Goal: Transaction & Acquisition: Purchase product/service

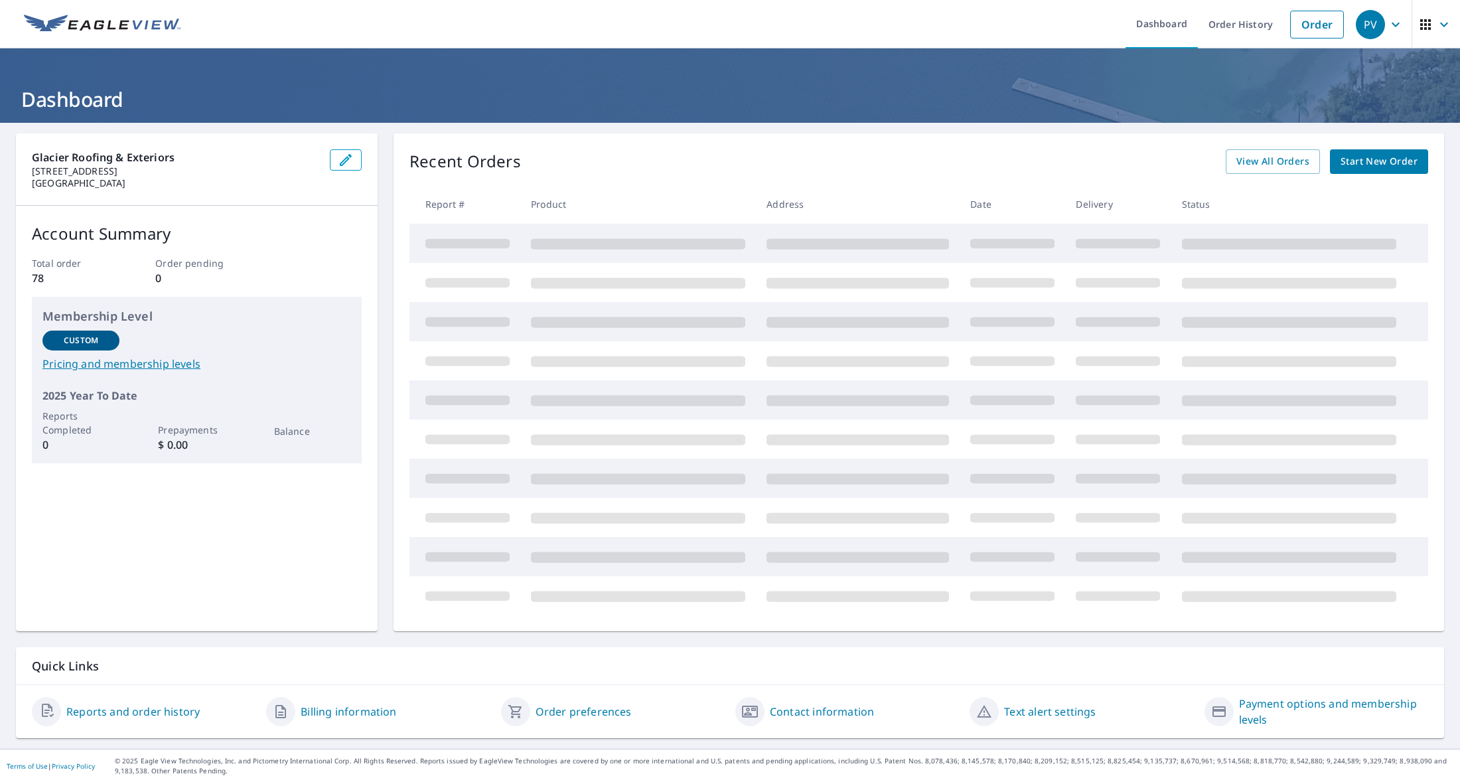
click at [1367, 159] on span "Start New Order" at bounding box center [1379, 161] width 77 height 17
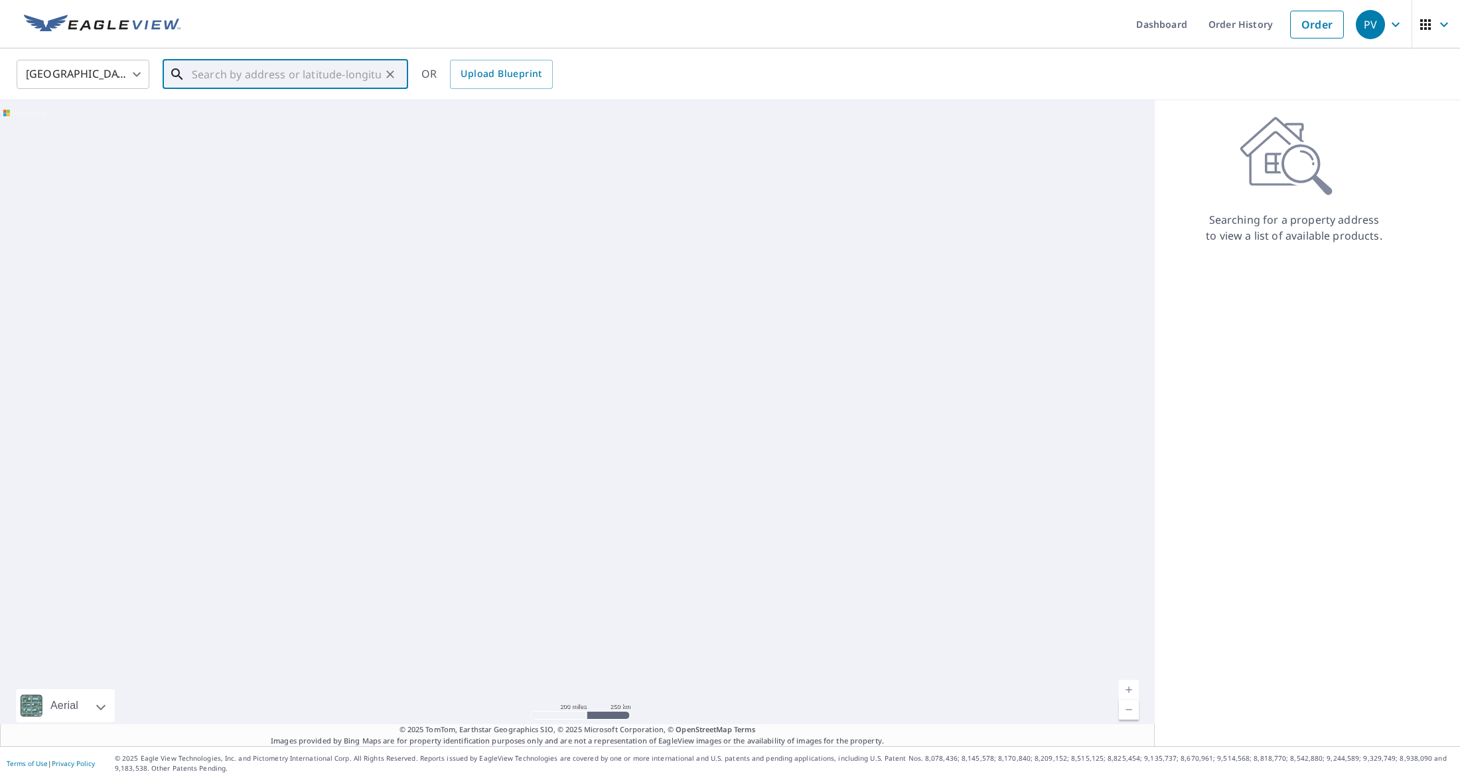
click at [248, 68] on input "text" at bounding box center [286, 74] width 189 height 37
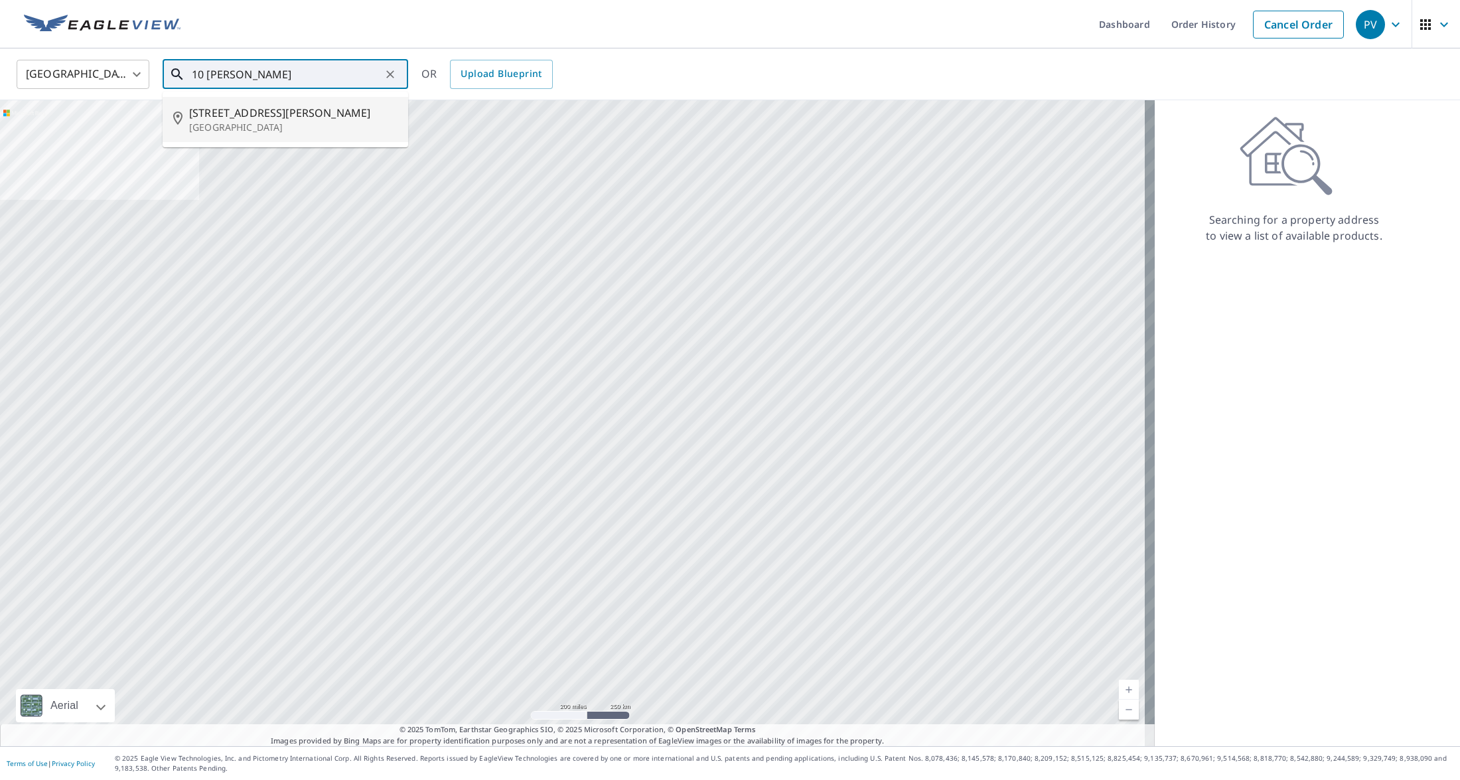
click at [274, 110] on span "10 Konley Dr" at bounding box center [293, 113] width 208 height 16
type input "10 Konley Dr Kalispell, MT 59901"
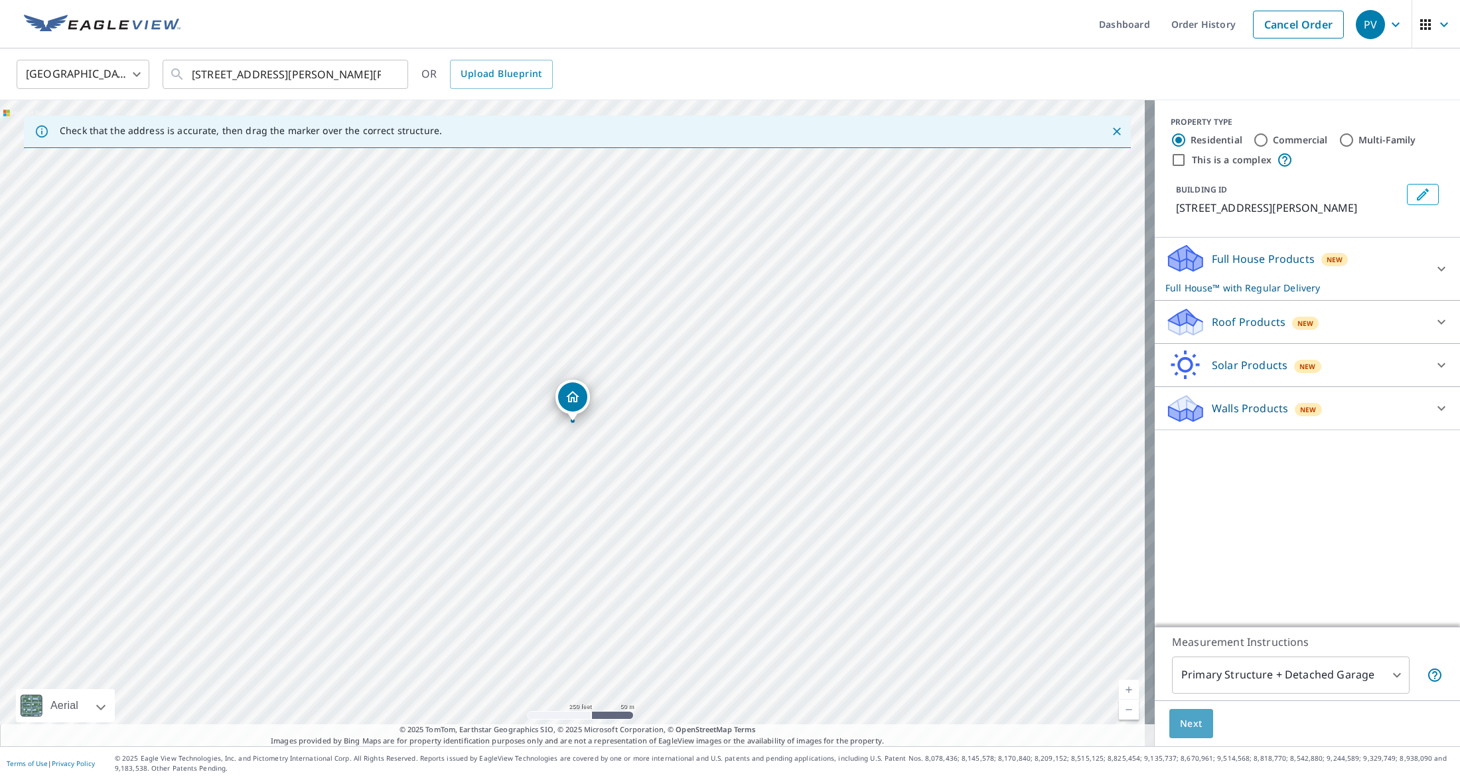
click at [1191, 712] on button "Next" at bounding box center [1192, 724] width 44 height 30
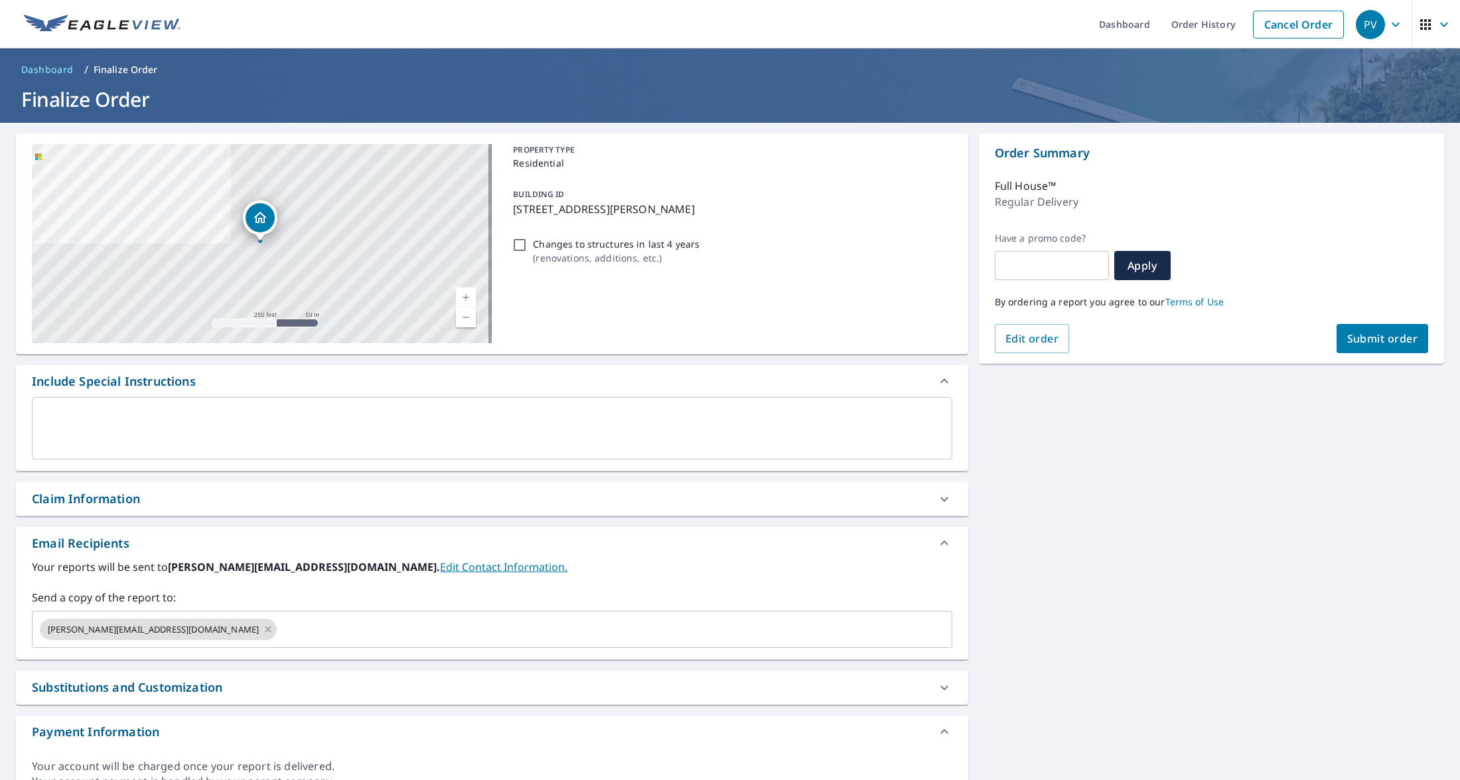
scroll to position [65, 0]
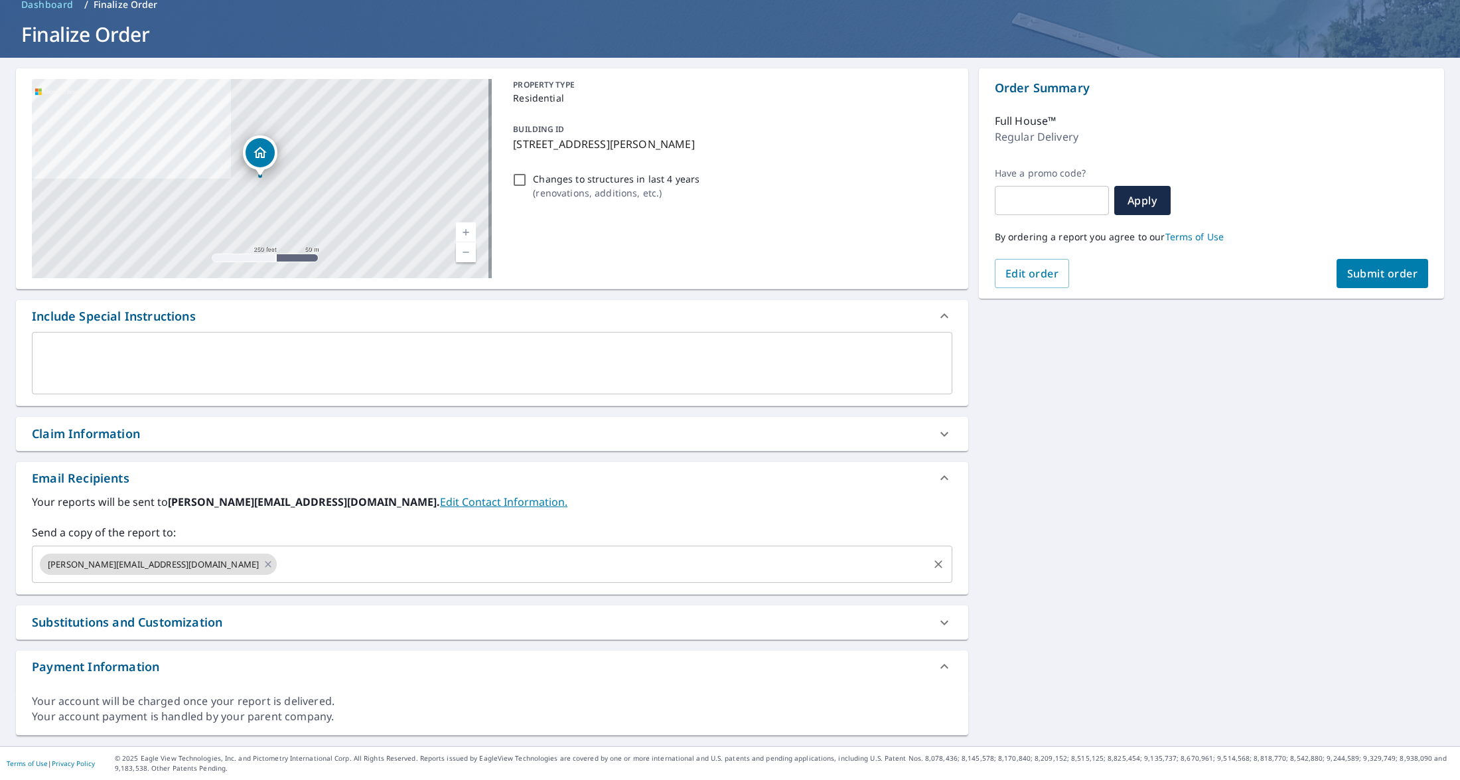
click at [306, 566] on input "text" at bounding box center [603, 564] width 648 height 25
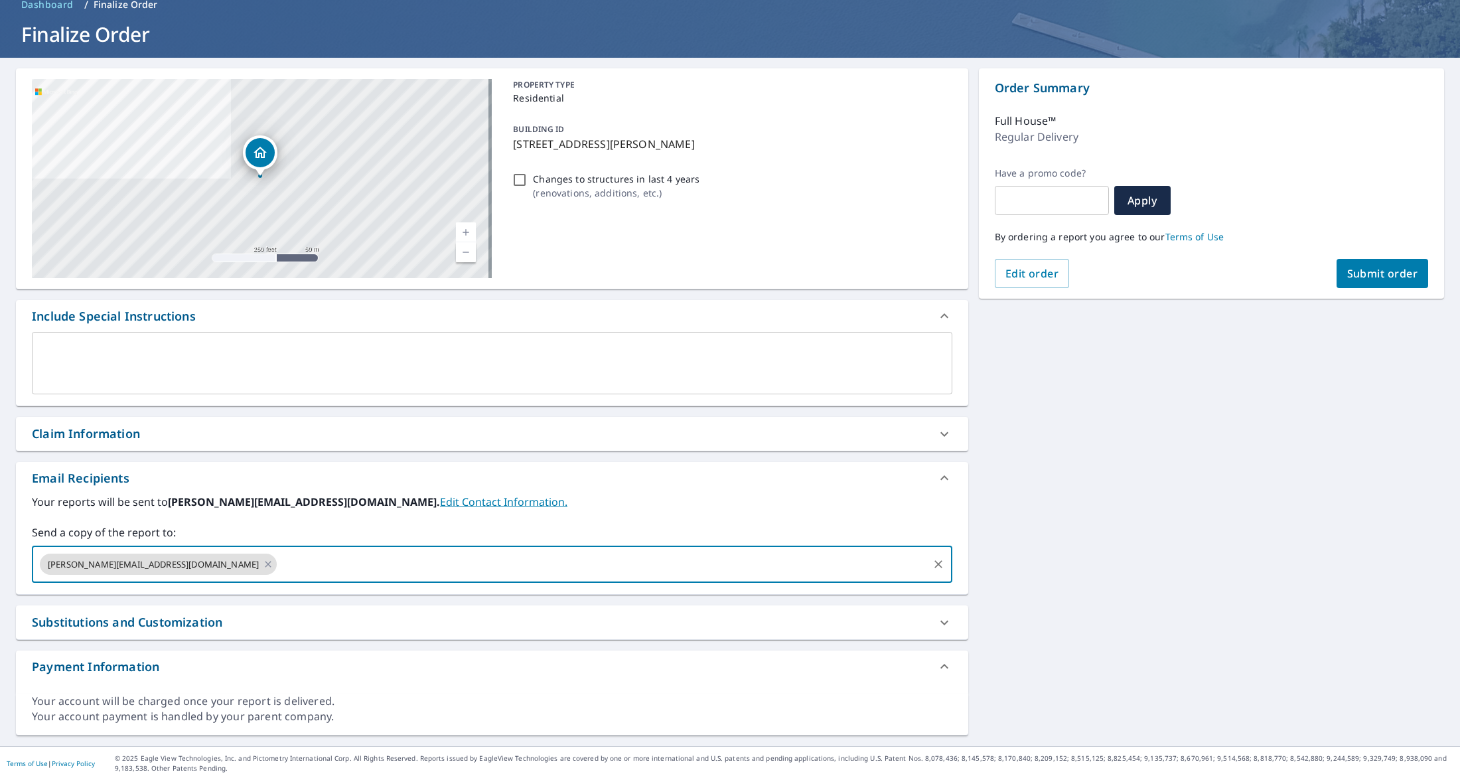
click at [306, 566] on input "text" at bounding box center [603, 564] width 648 height 25
click at [183, 613] on div "Substitutions and Customization" at bounding box center [492, 622] width 953 height 34
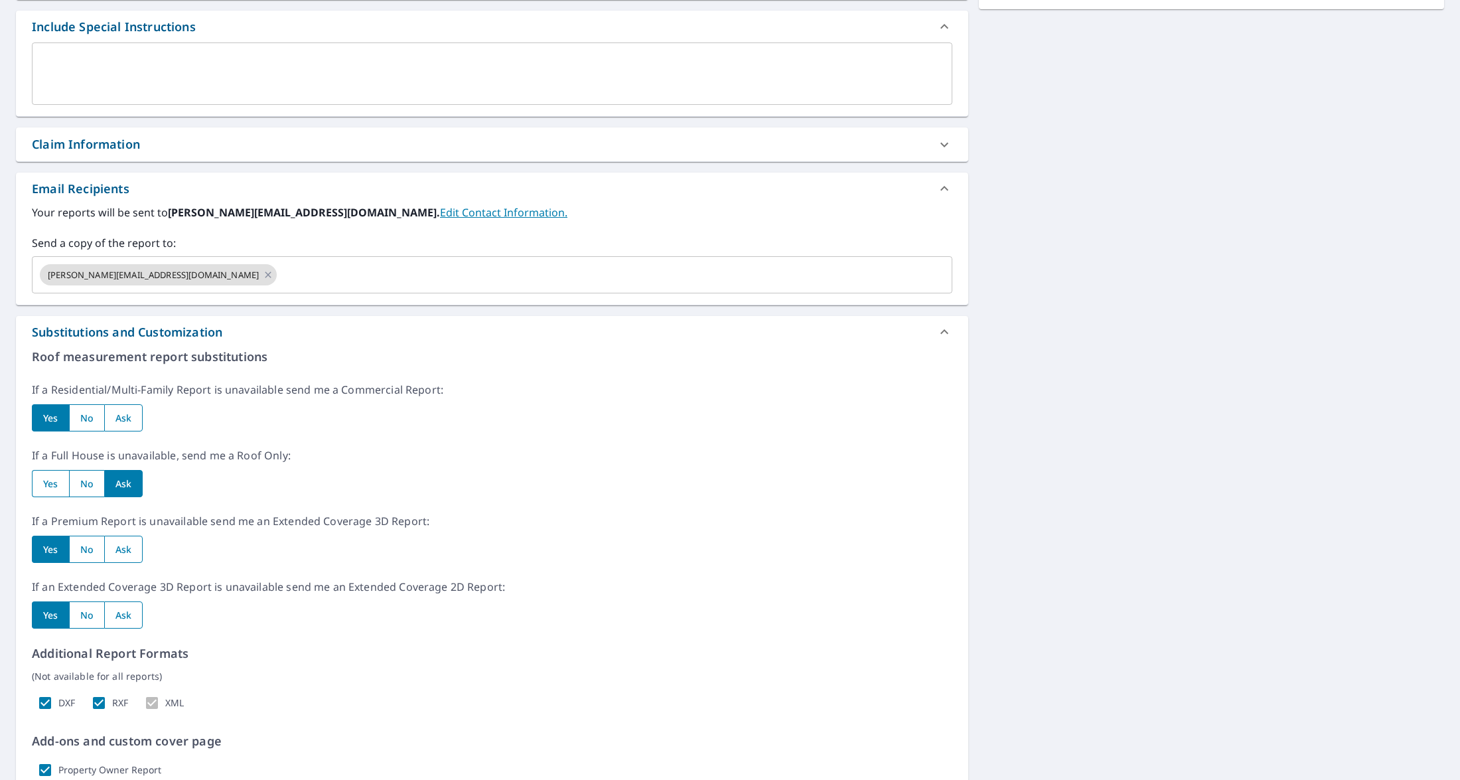
scroll to position [0, 0]
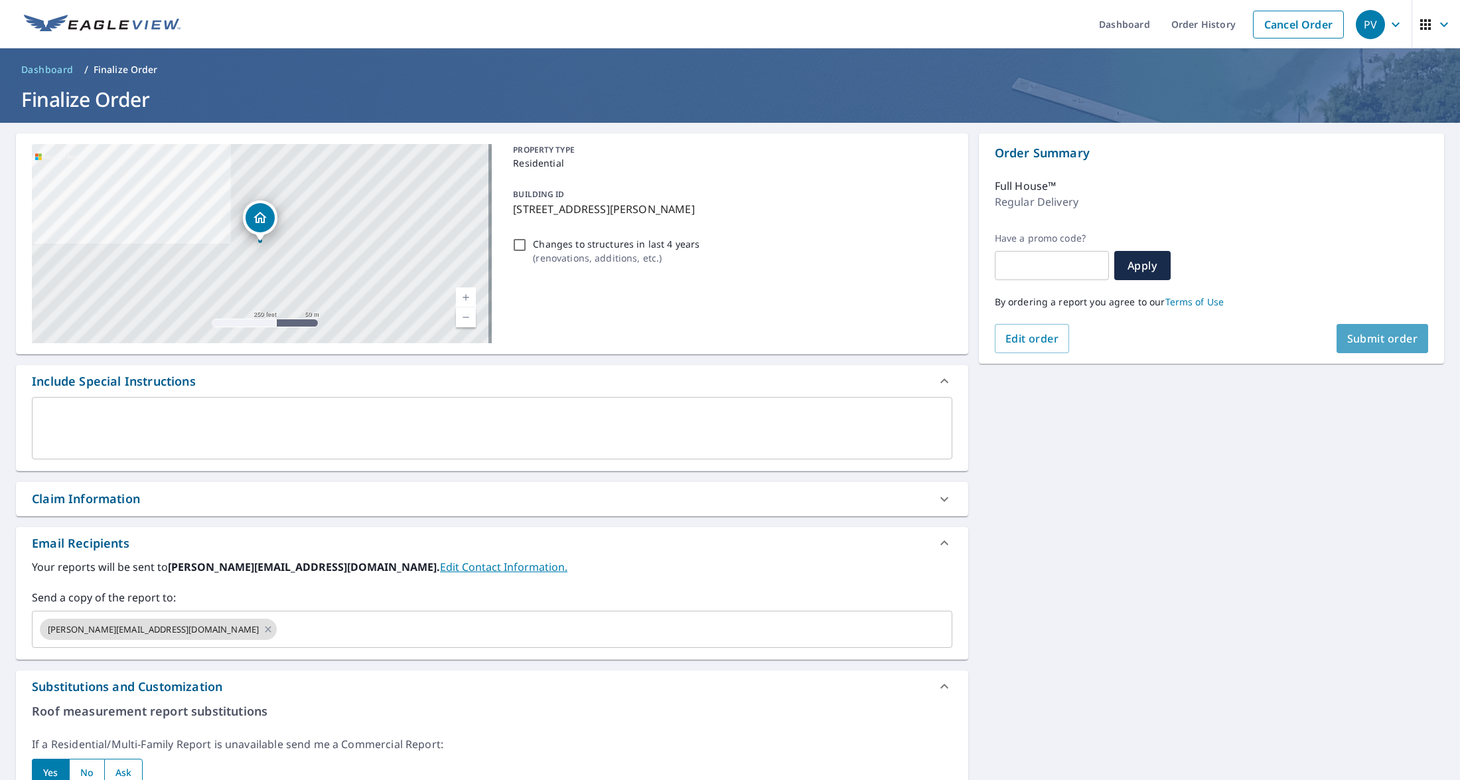
click at [1366, 339] on span "Submit order" at bounding box center [1382, 338] width 71 height 15
checkbox input "true"
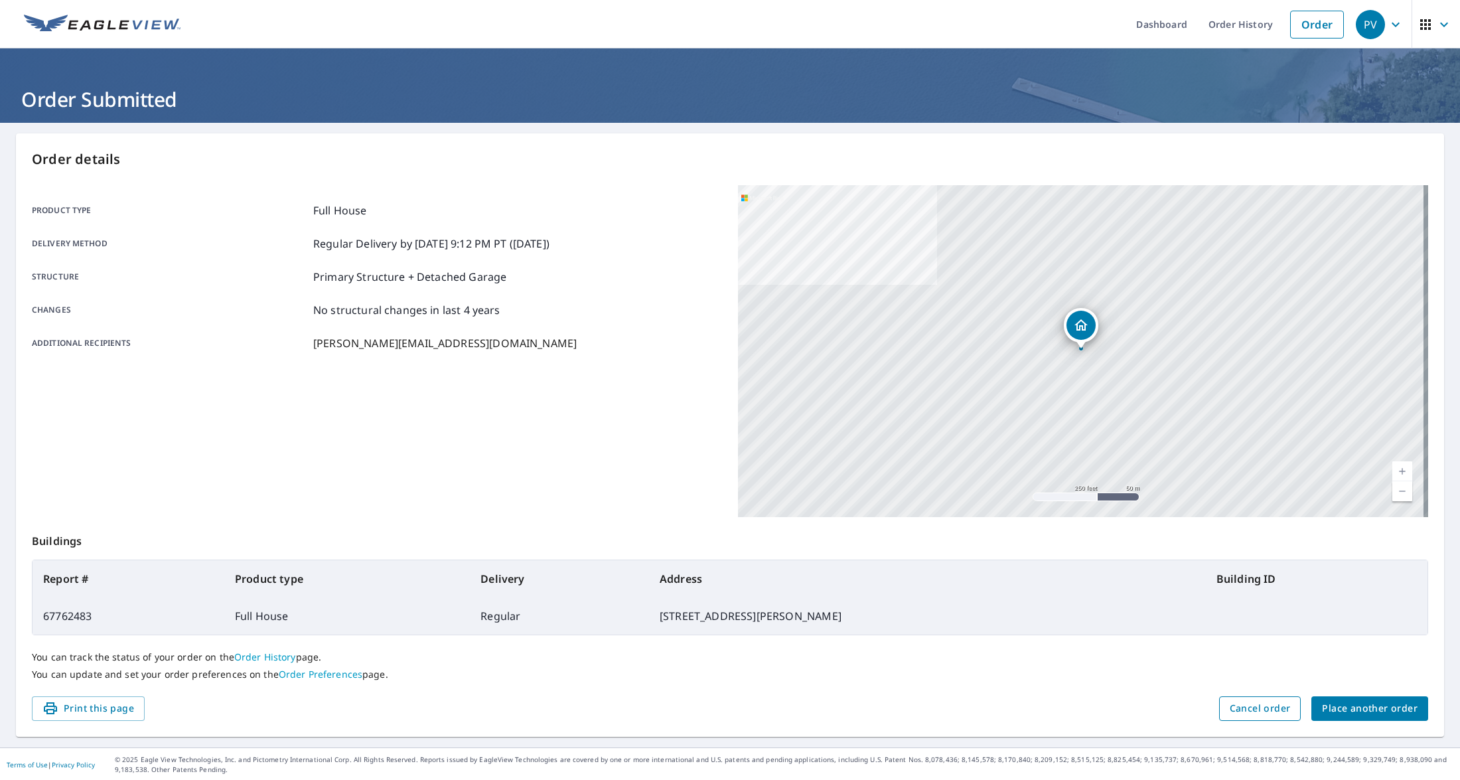
click at [1274, 711] on span "Cancel order" at bounding box center [1260, 708] width 61 height 17
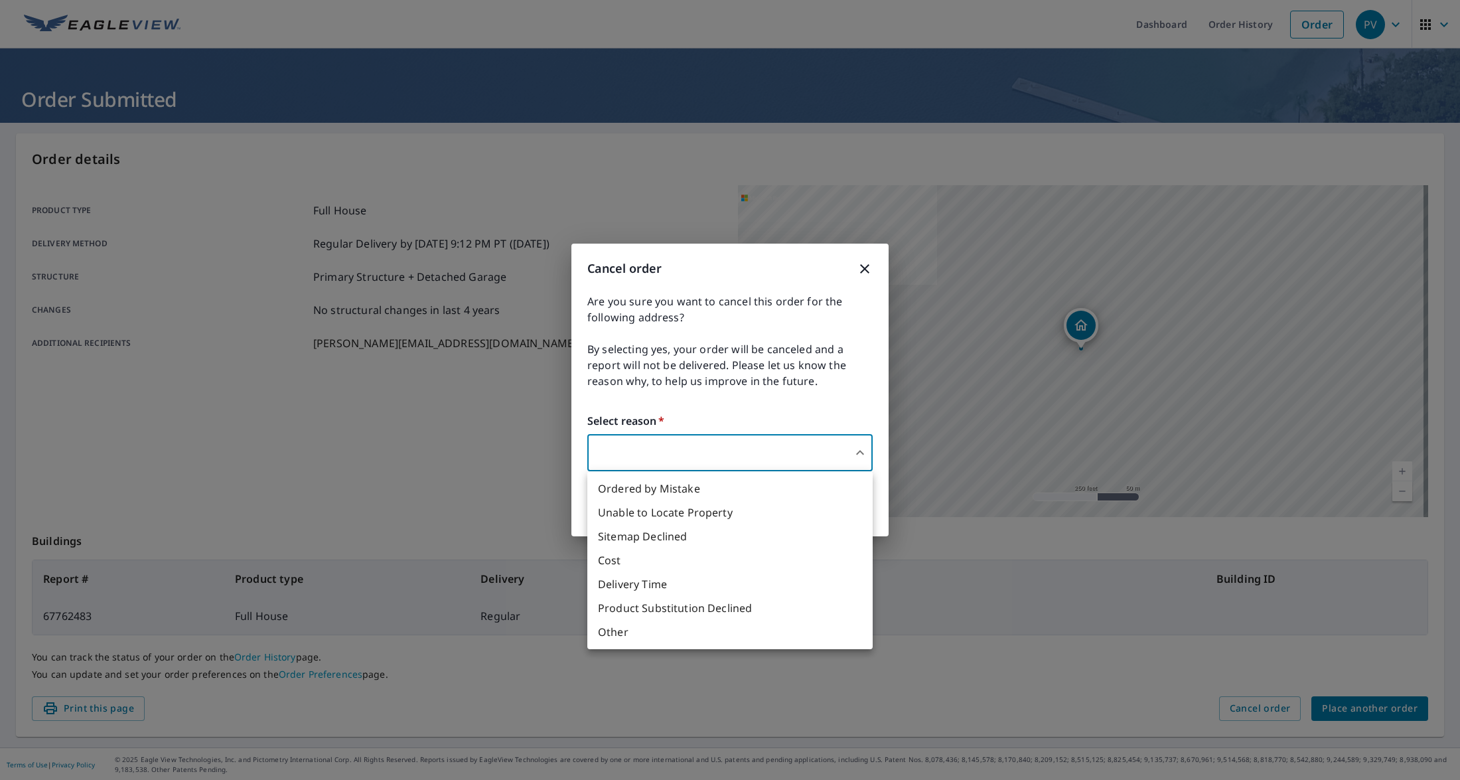
click at [706, 447] on body "PV PV Dashboard Order History Order PV Order Submitted Order details Product ty…" at bounding box center [730, 390] width 1460 height 780
click at [735, 632] on li "Other" at bounding box center [729, 632] width 285 height 24
type input "36"
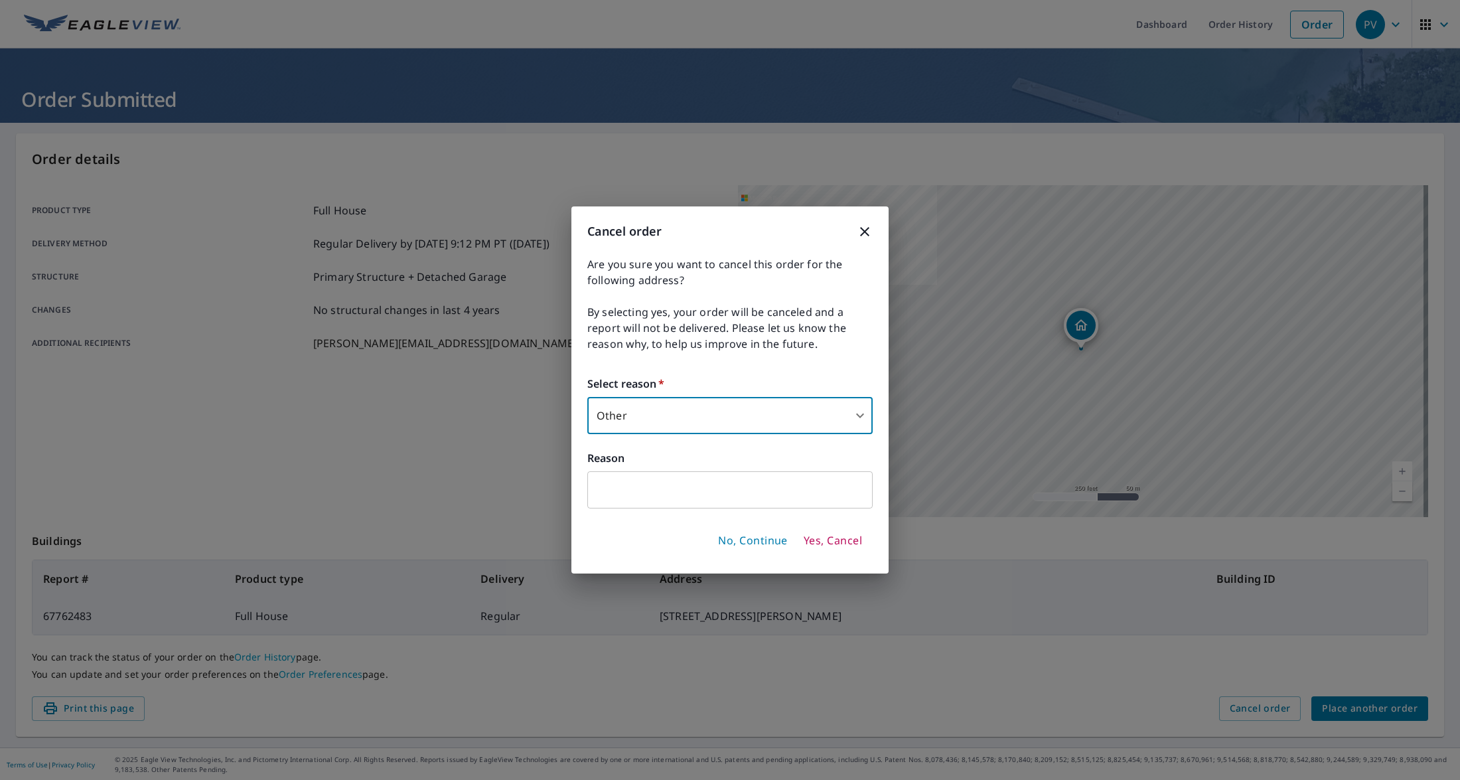
click at [688, 491] on input "text" at bounding box center [729, 489] width 285 height 37
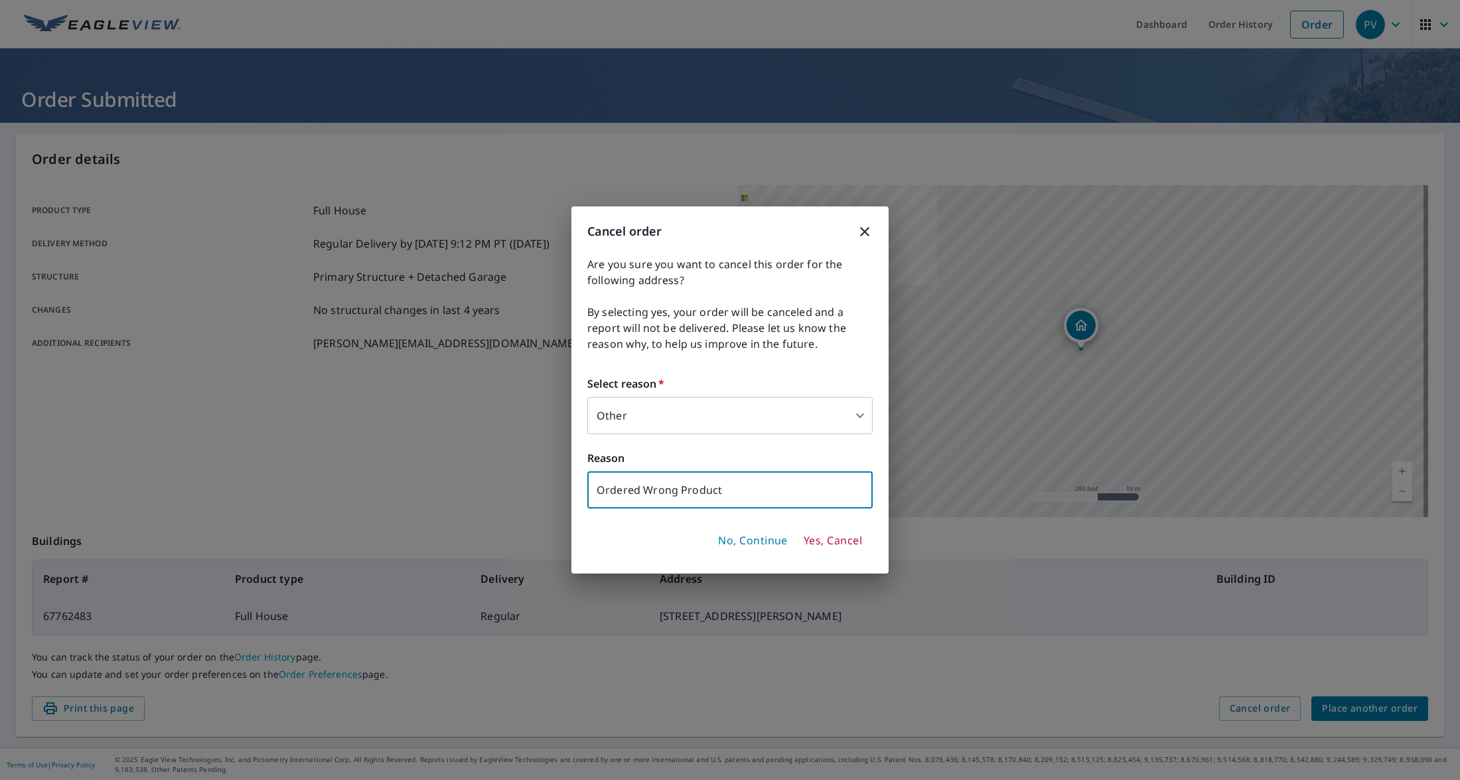
type input "Ordered Wrong Product"
click at [844, 538] on span "Yes, Cancel" at bounding box center [833, 541] width 58 height 15
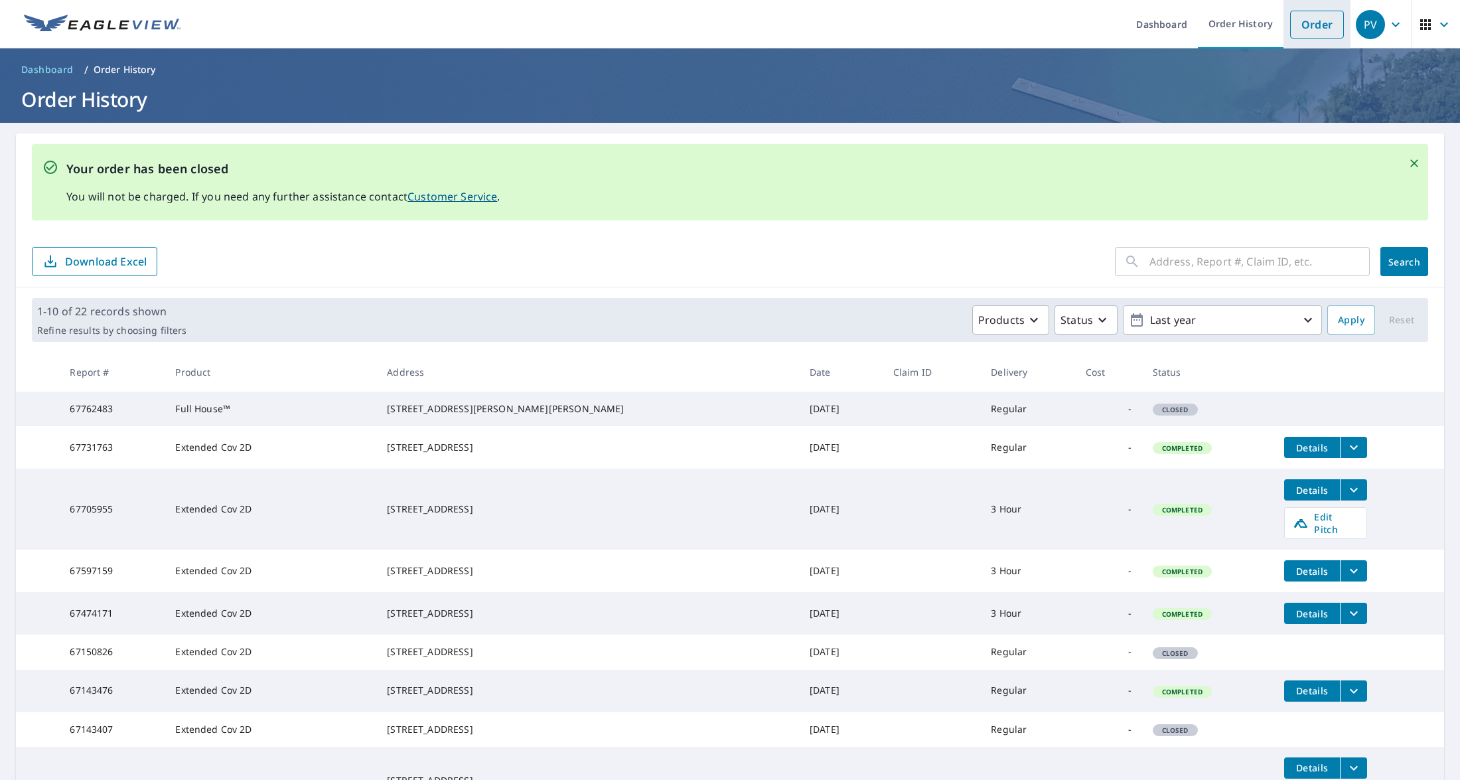
click at [1314, 23] on link "Order" at bounding box center [1317, 25] width 54 height 28
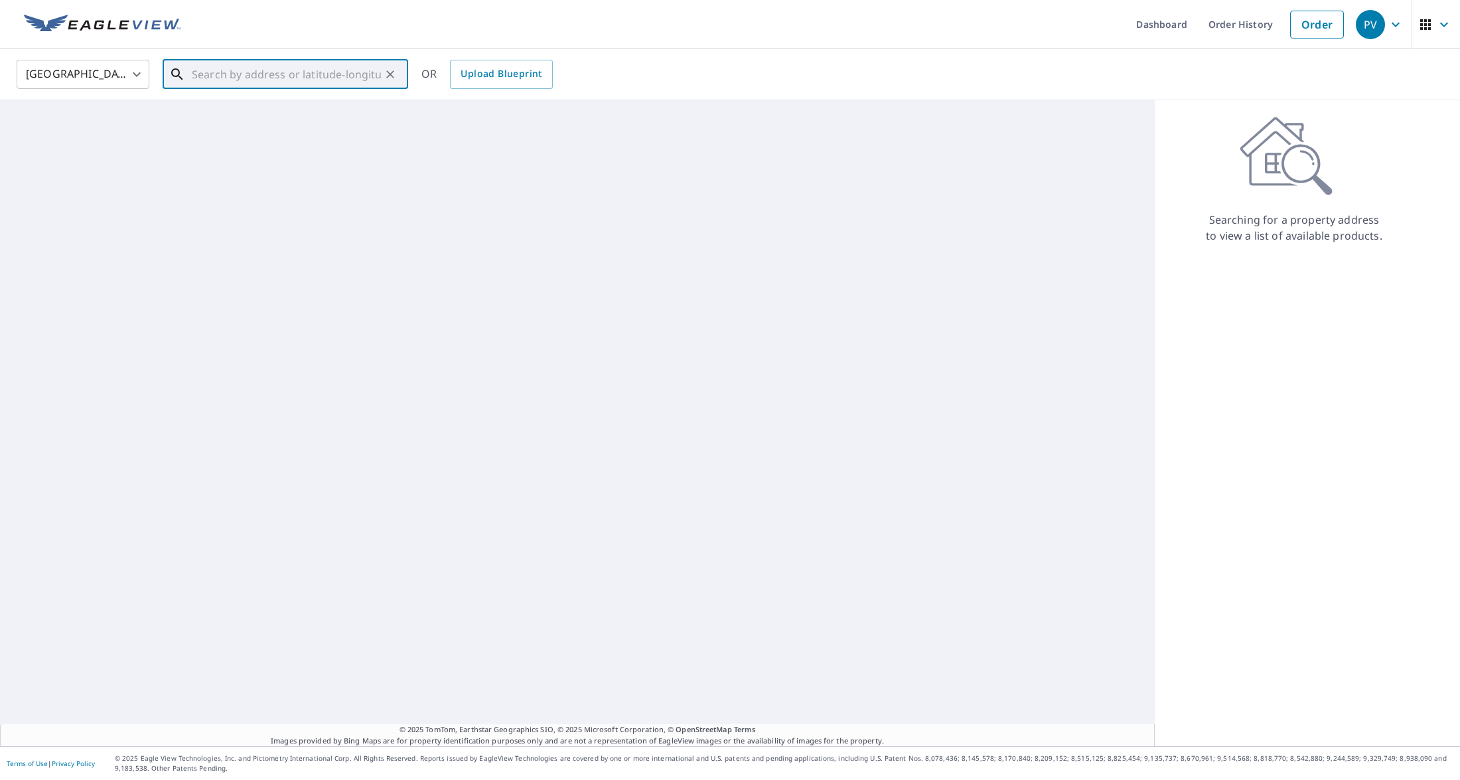
click at [327, 82] on input "text" at bounding box center [286, 74] width 189 height 37
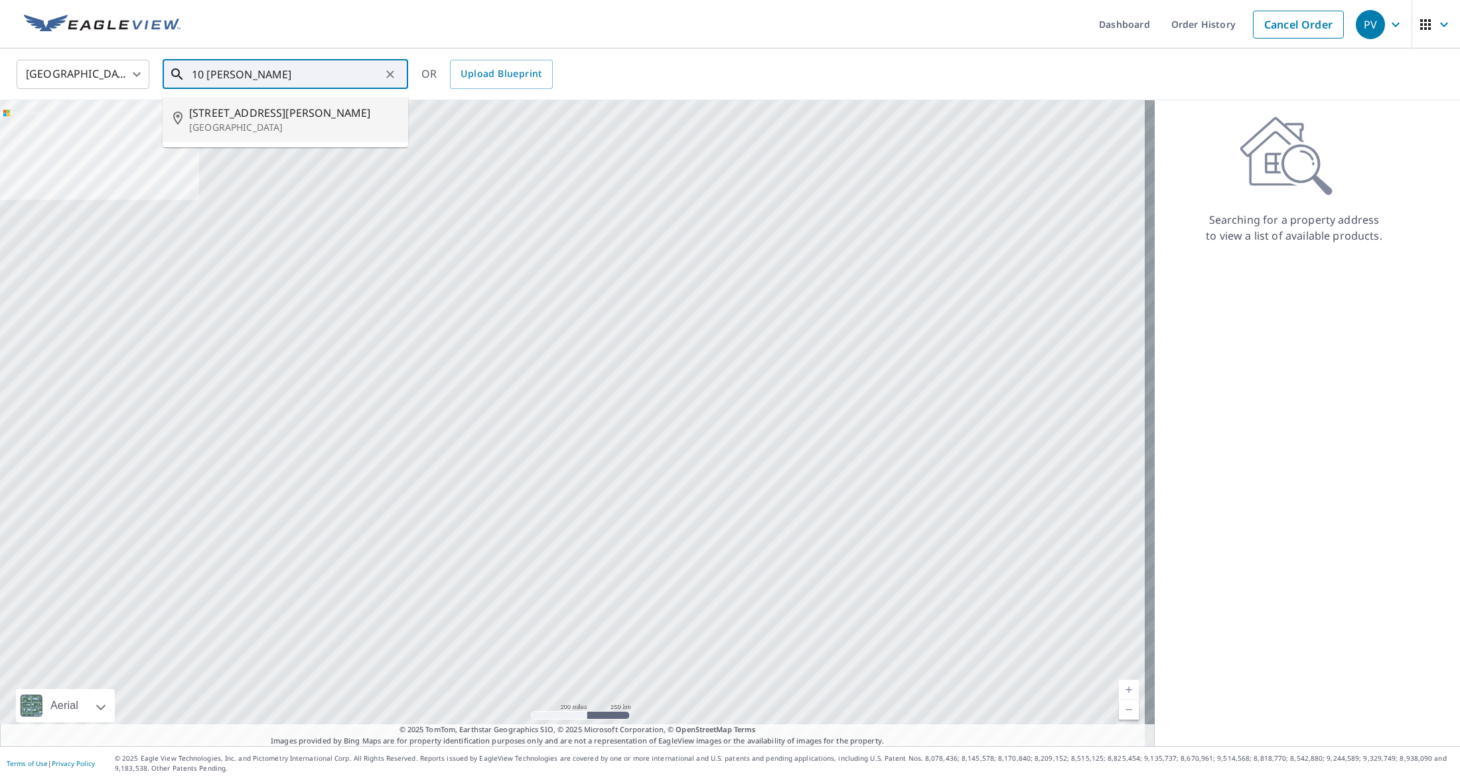
click at [302, 121] on p "[GEOGRAPHIC_DATA]" at bounding box center [293, 127] width 208 height 13
type input "10 Konley Dr Kalispell, MT 59901"
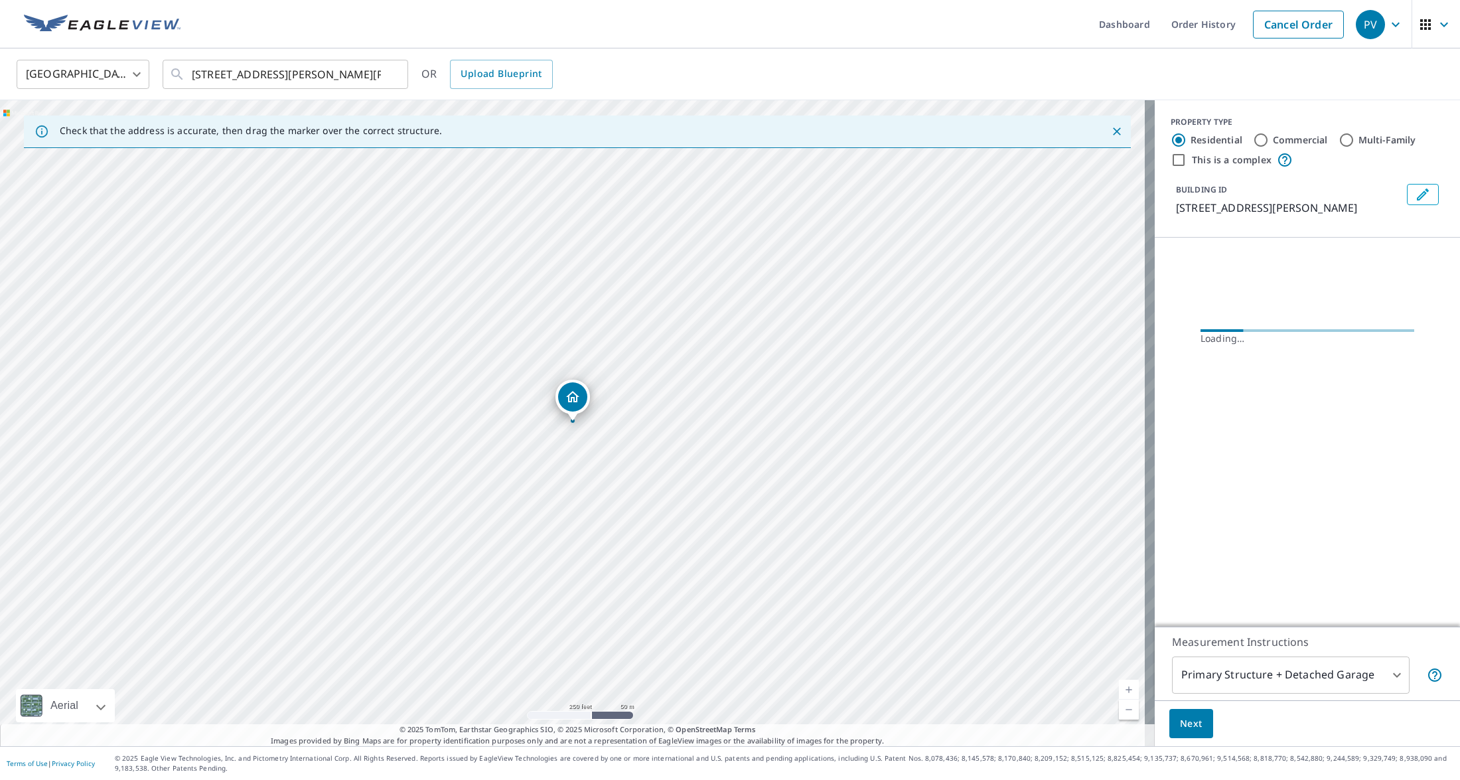
click at [577, 400] on icon "Dropped pin, building 1, Residential property, 10 Konley Dr Kalispell, MT 59901" at bounding box center [573, 397] width 16 height 16
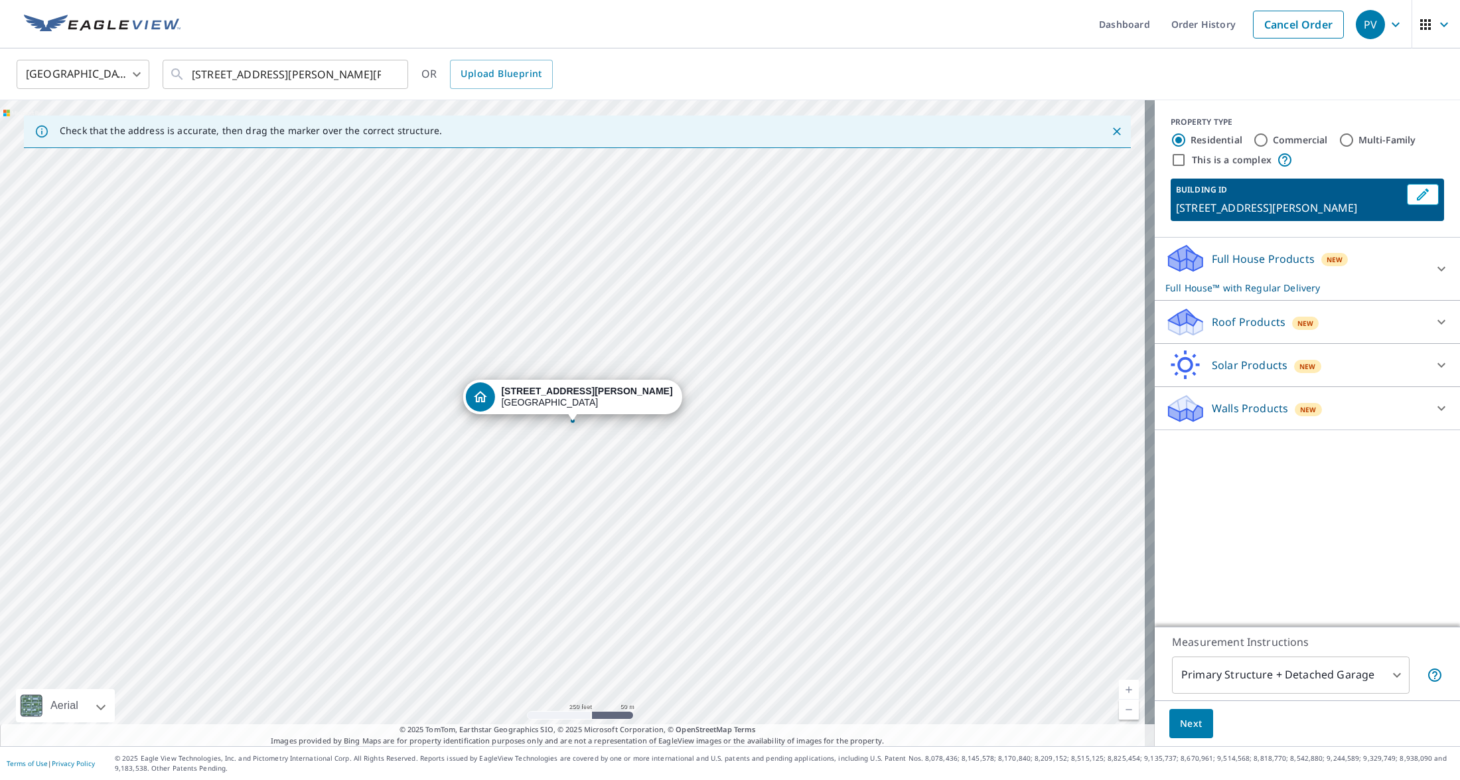
click at [1412, 316] on div "Roof Products New" at bounding box center [1296, 322] width 260 height 31
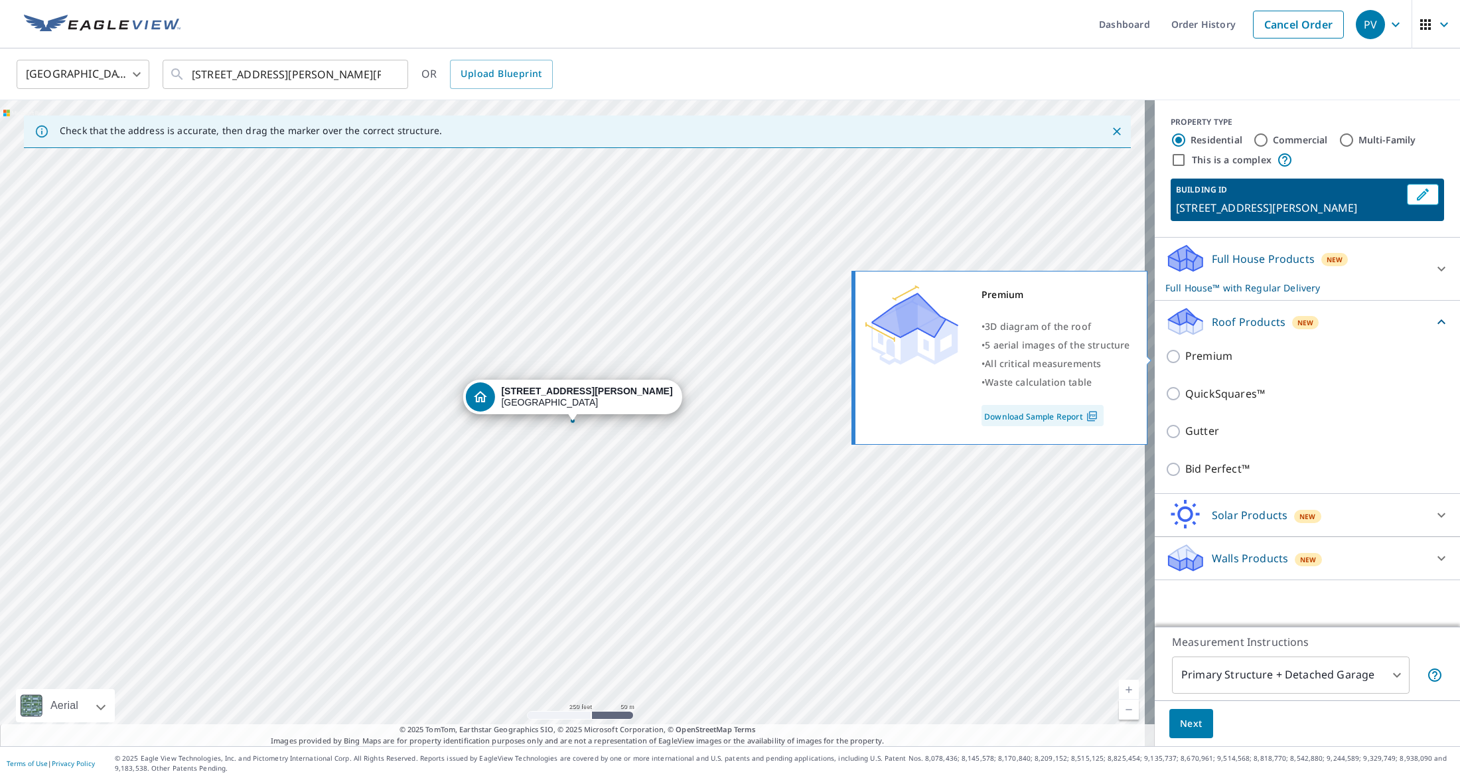
click at [1166, 354] on input "Premium" at bounding box center [1176, 356] width 20 height 16
checkbox input "true"
checkbox input "false"
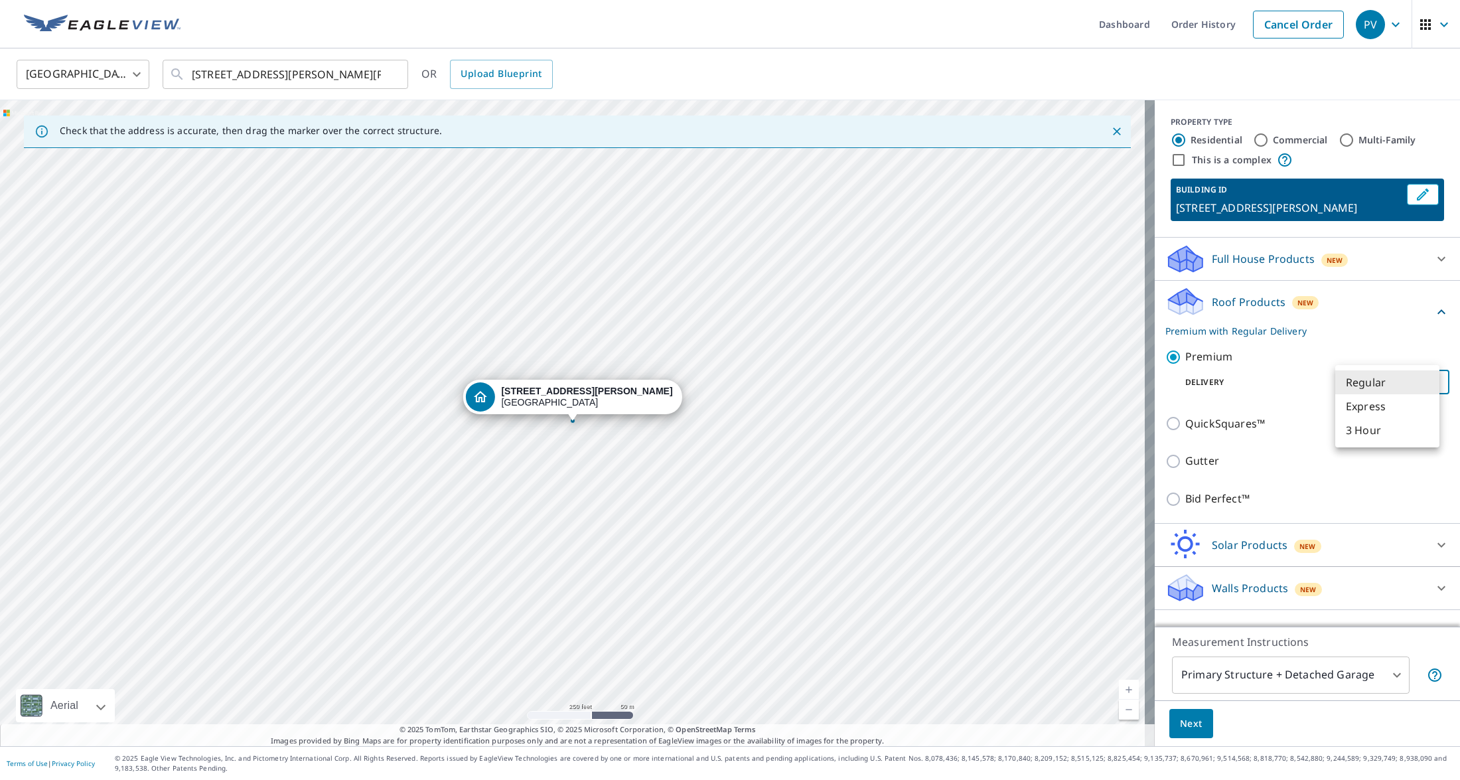
click at [1376, 388] on body "PV PV Dashboard Order History Cancel Order PV United States US ​ 10 Konley Dr K…" at bounding box center [730, 390] width 1460 height 780
click at [1376, 384] on li "Regular" at bounding box center [1388, 382] width 104 height 24
click at [1187, 720] on span "Next" at bounding box center [1191, 724] width 23 height 17
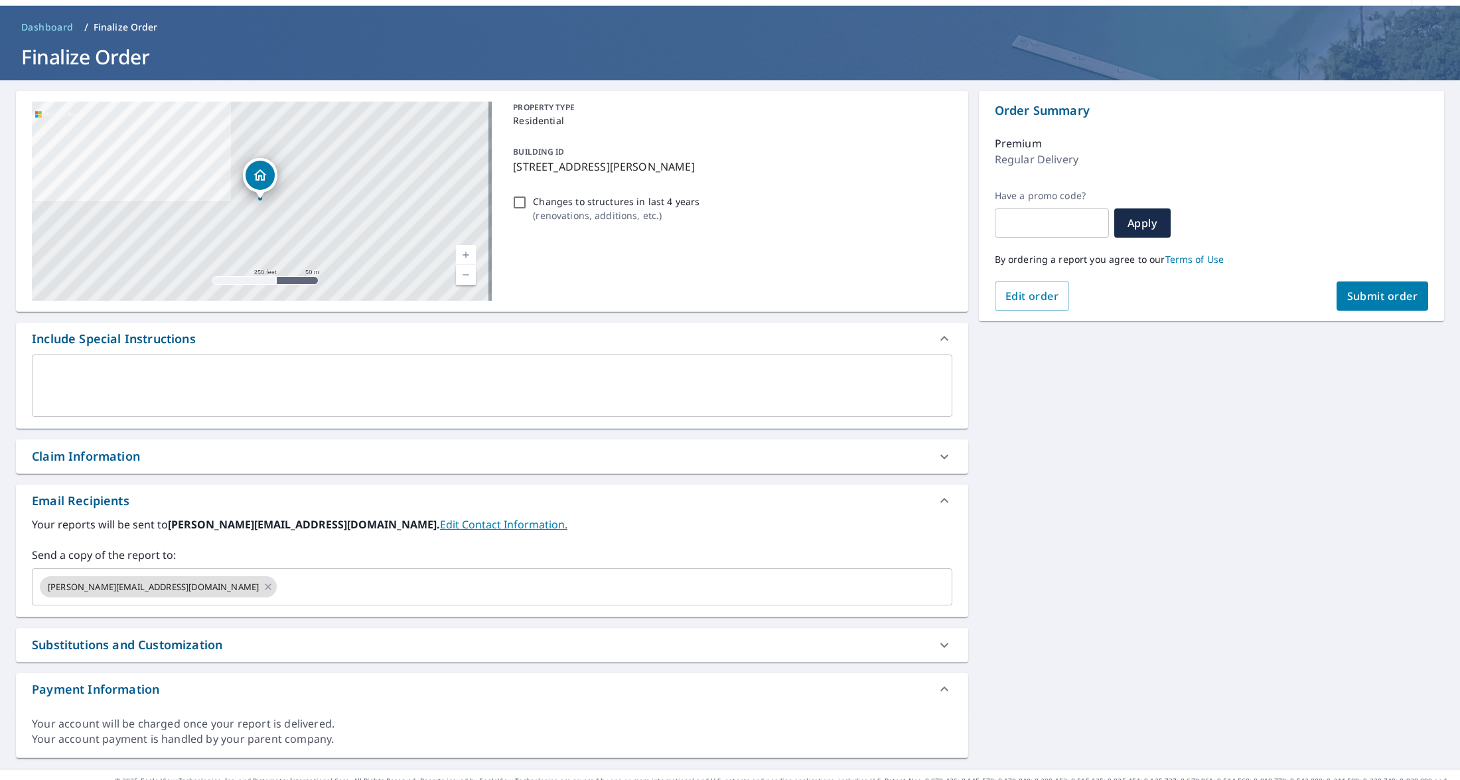
scroll to position [65, 0]
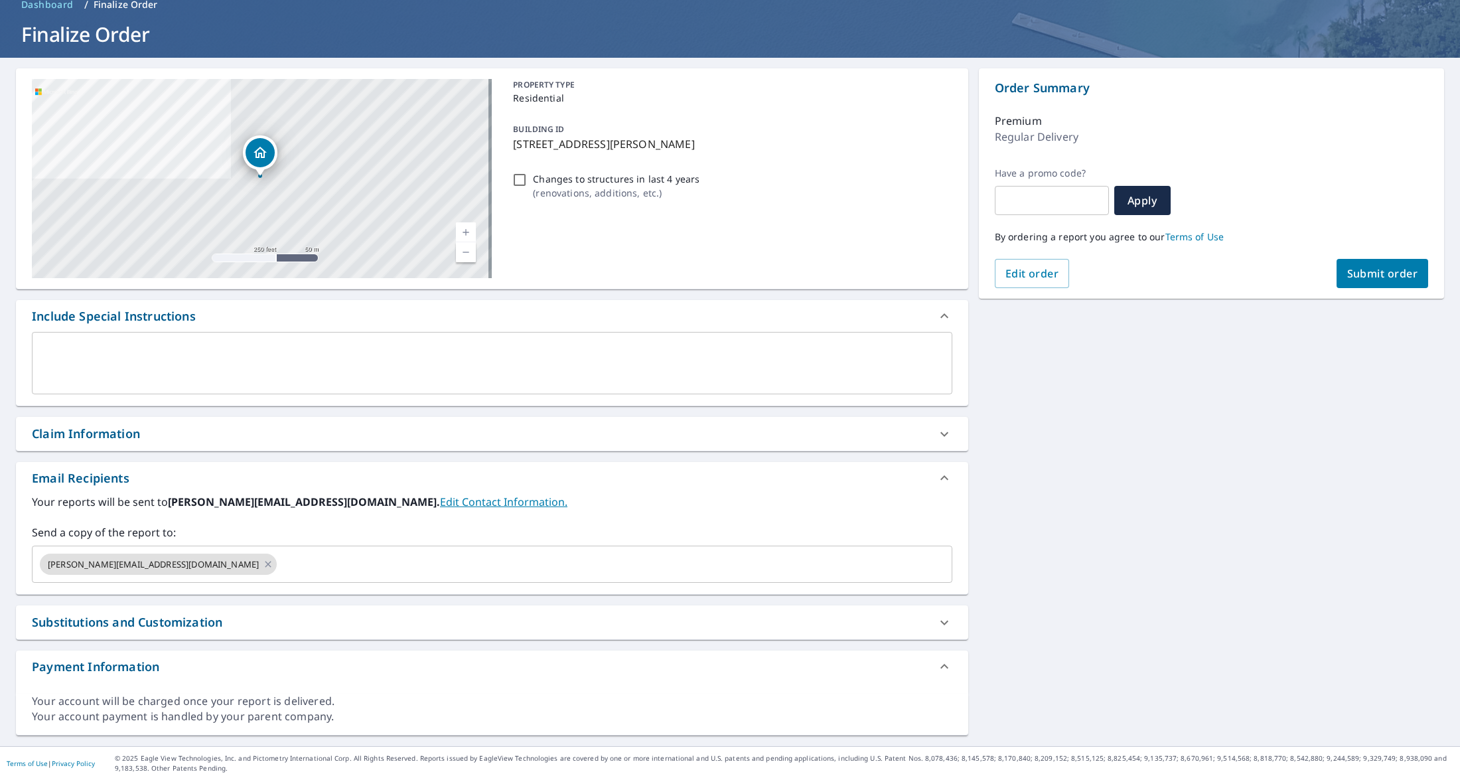
click at [1386, 273] on span "Submit order" at bounding box center [1382, 273] width 71 height 15
checkbox input "true"
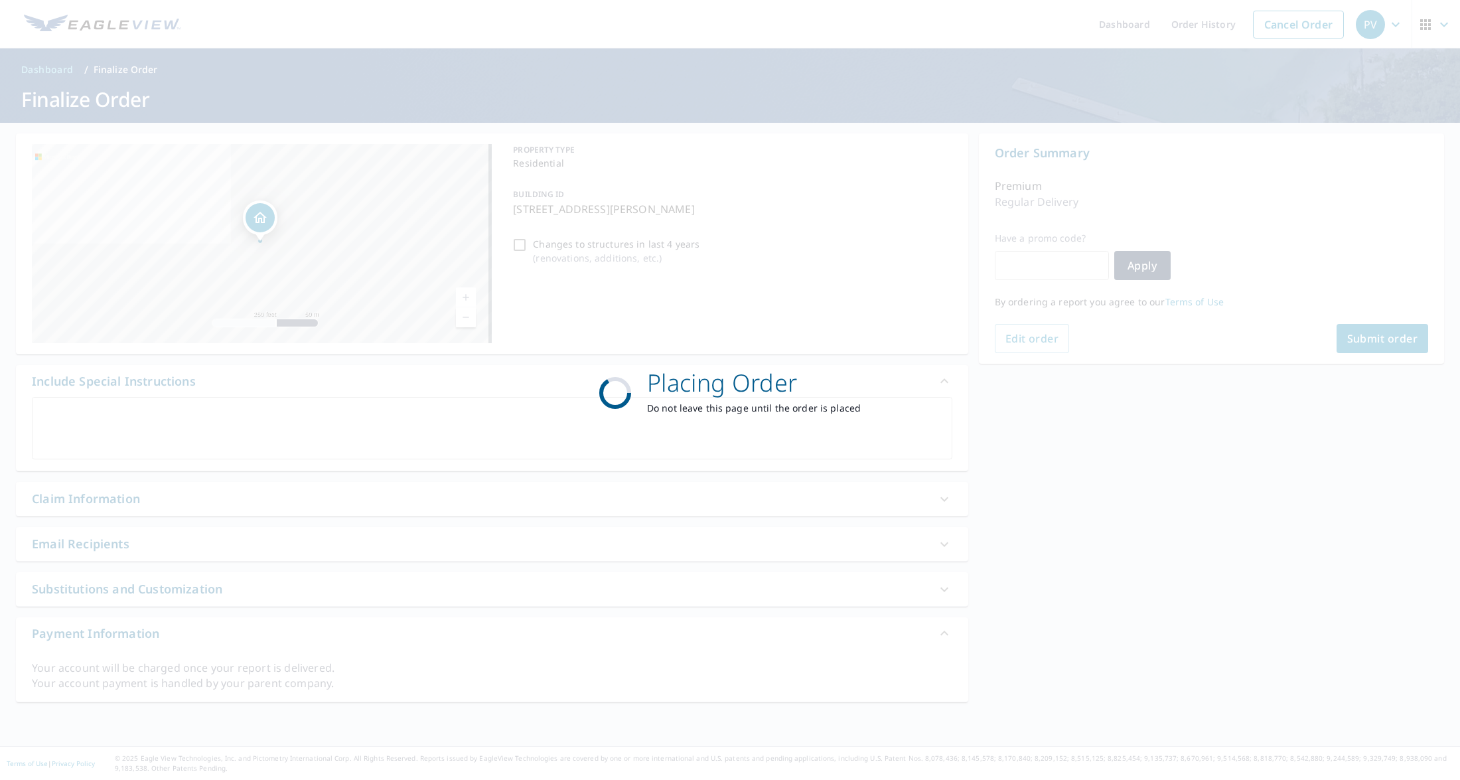
scroll to position [0, 0]
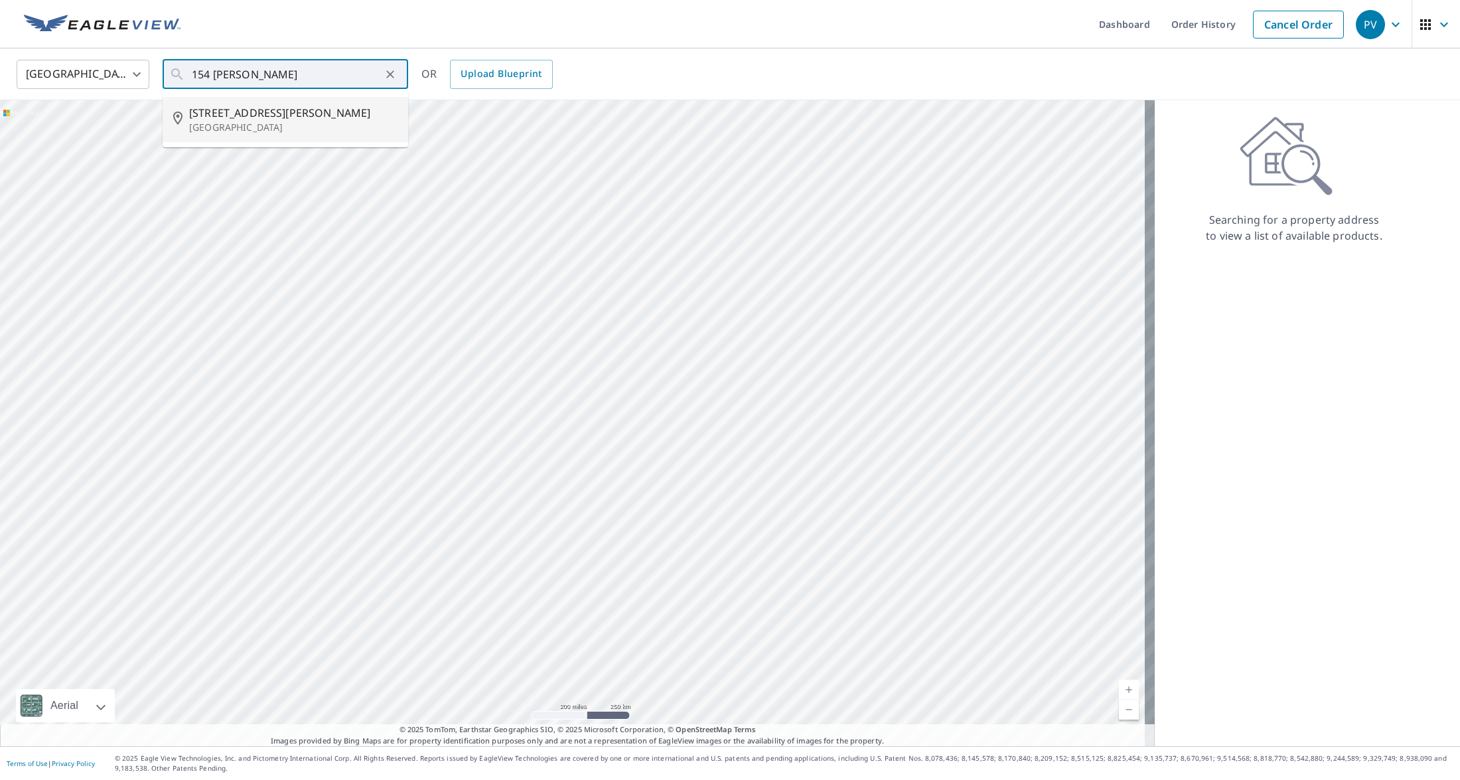
click at [250, 119] on span "[STREET_ADDRESS][PERSON_NAME]" at bounding box center [293, 113] width 208 height 16
type input "[STREET_ADDRESS][PERSON_NAME]"
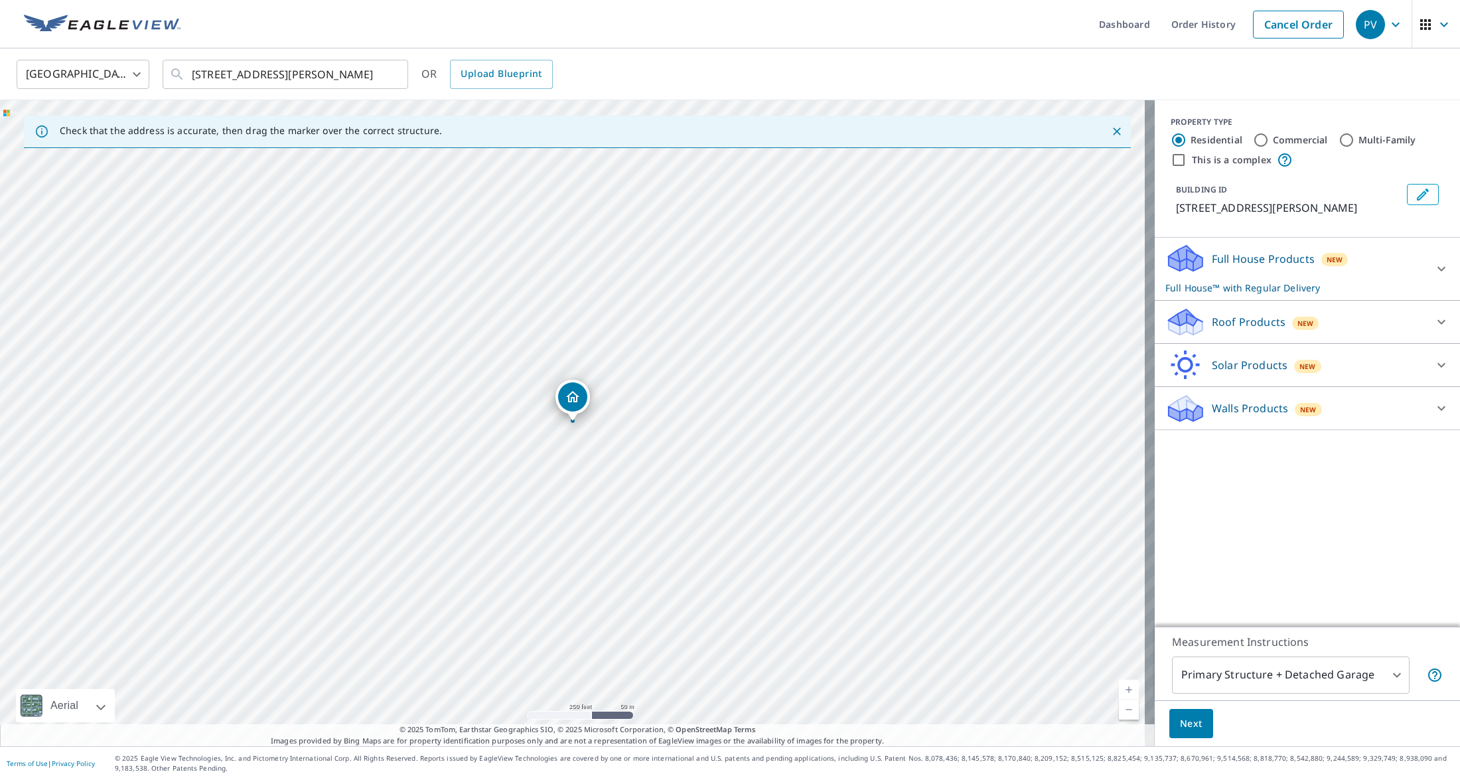
click at [1263, 324] on p "Roof Products" at bounding box center [1249, 322] width 74 height 16
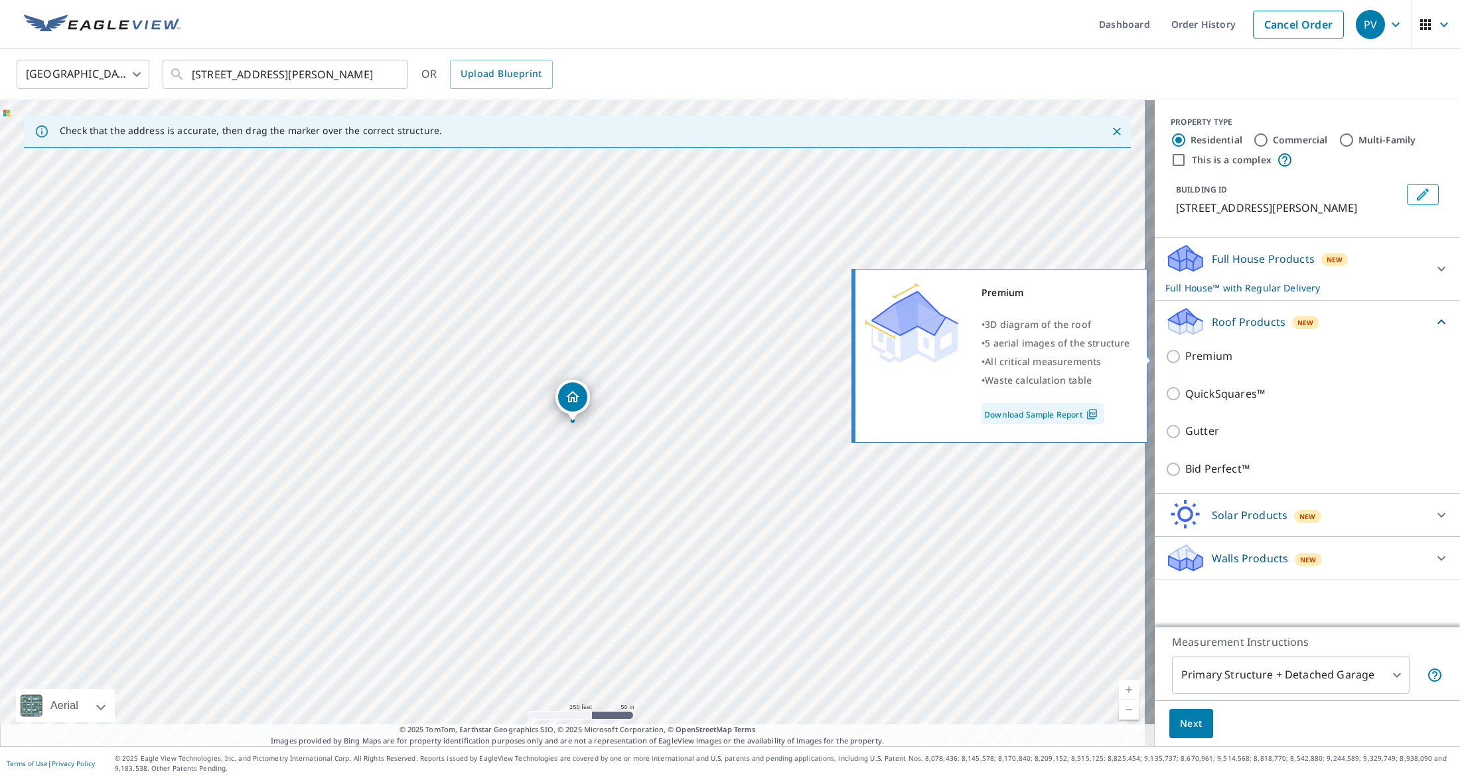
click at [1167, 358] on input "Premium" at bounding box center [1176, 356] width 20 height 16
checkbox input "true"
checkbox input "false"
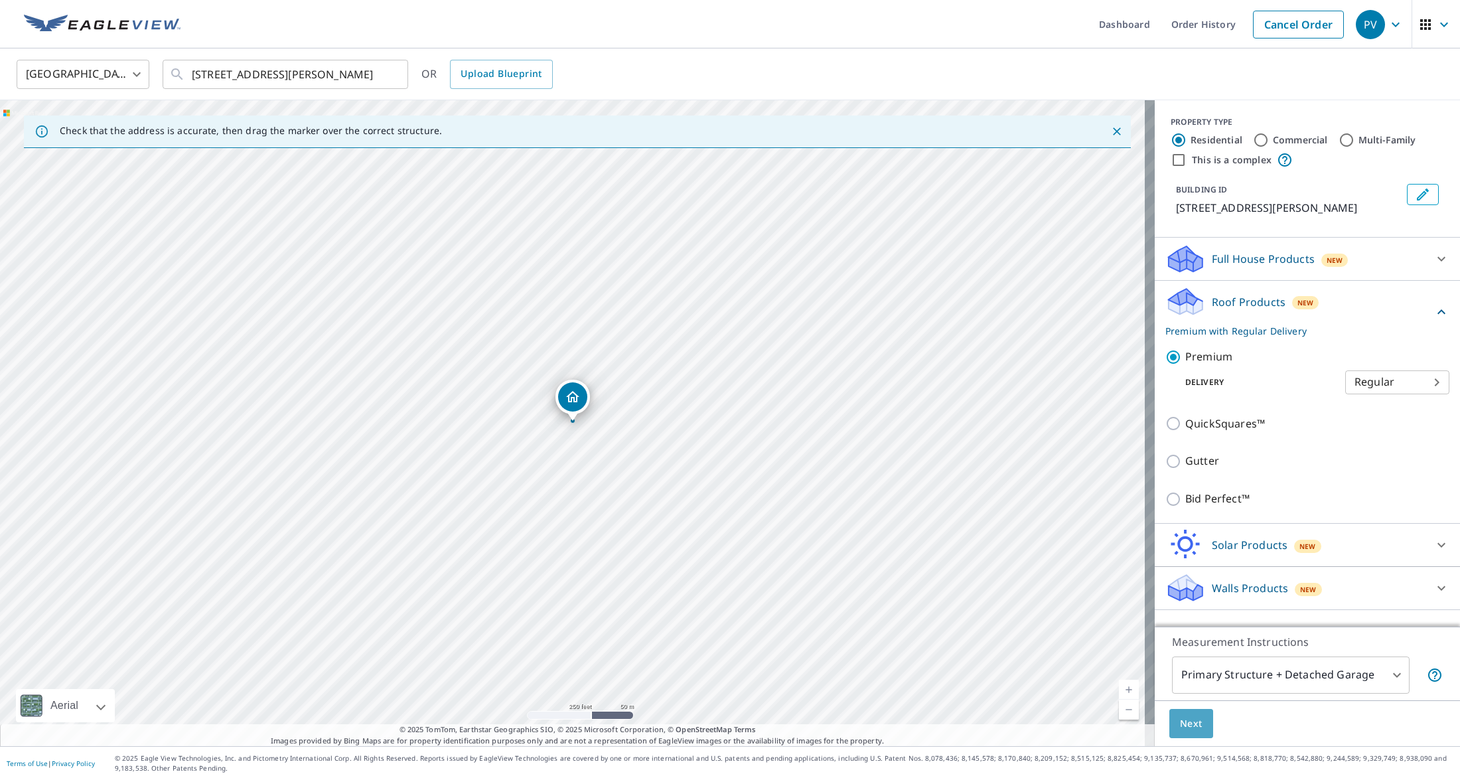
click at [1188, 723] on span "Next" at bounding box center [1191, 724] width 23 height 17
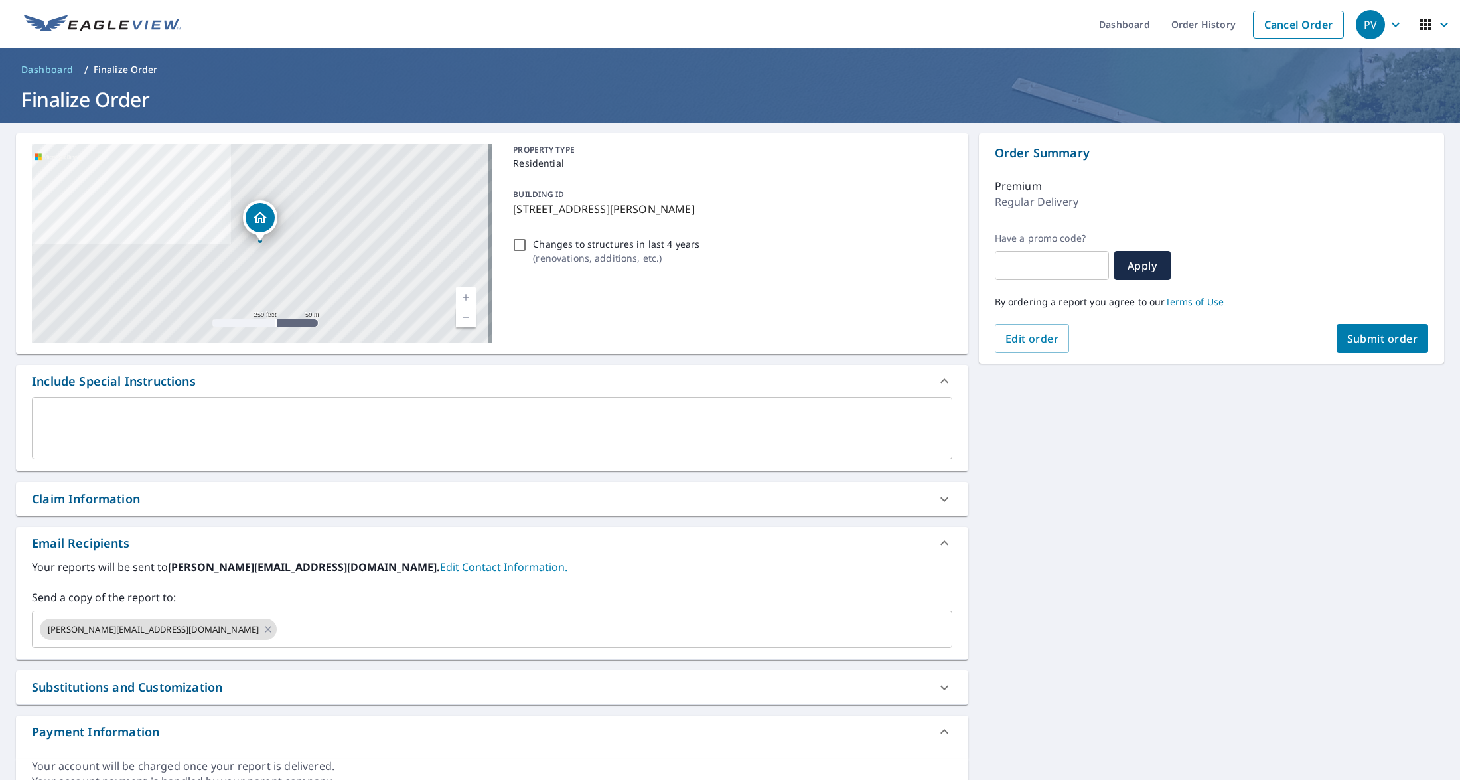
click at [1391, 335] on span "Submit order" at bounding box center [1382, 338] width 71 height 15
checkbox input "true"
